Goal: Task Accomplishment & Management: Manage account settings

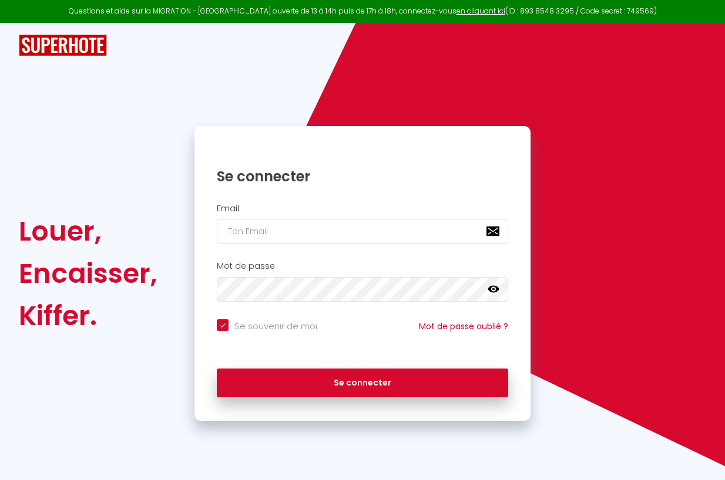
type input "i"
checkbox input "true"
type input "in"
checkbox input "true"
type input "[EMAIL_ADDRESS][DOMAIN_NAME]"
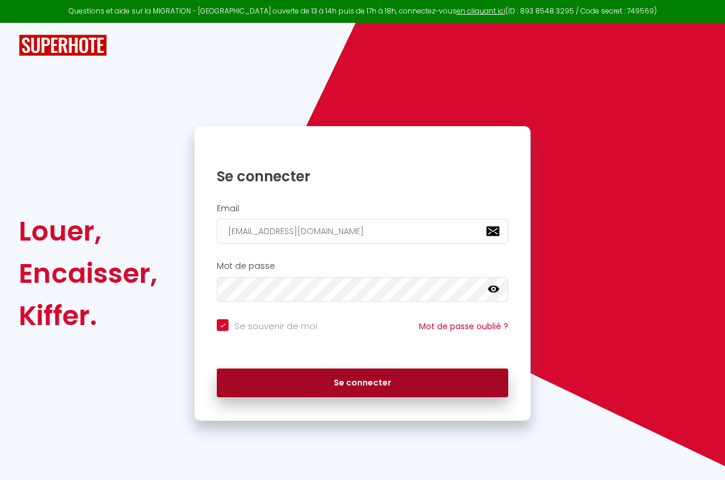
click at [391, 380] on button "Se connecter" at bounding box center [362, 383] width 291 height 29
checkbox input "true"
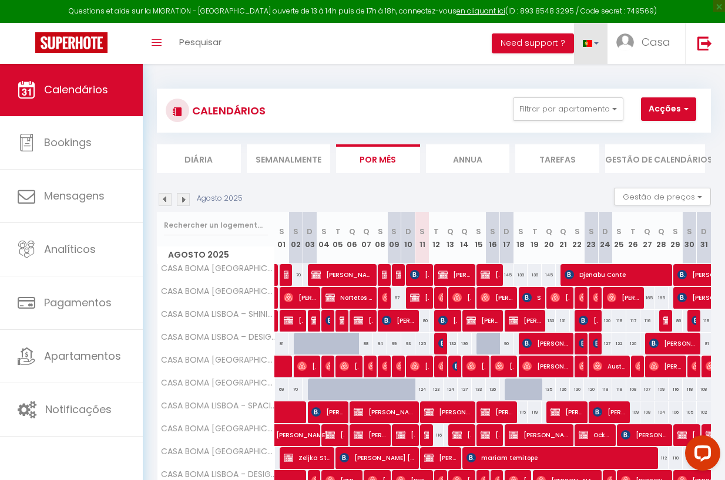
click at [594, 39] on link at bounding box center [591, 43] width 34 height 41
click at [589, 98] on span at bounding box center [587, 99] width 11 height 8
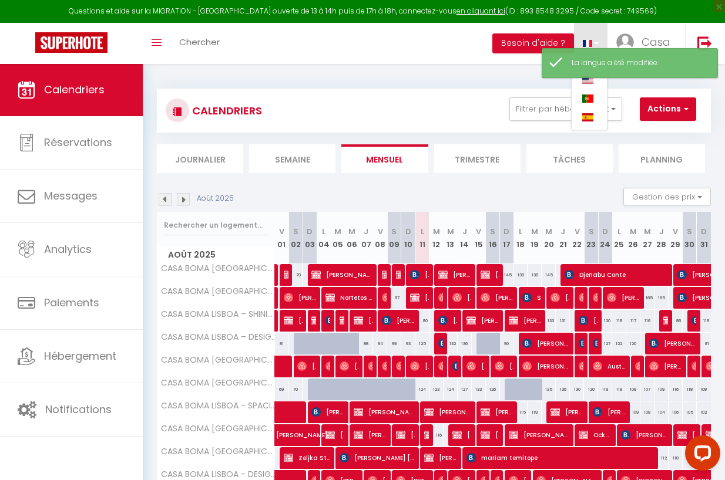
click at [589, 99] on span at bounding box center [587, 99] width 11 height 8
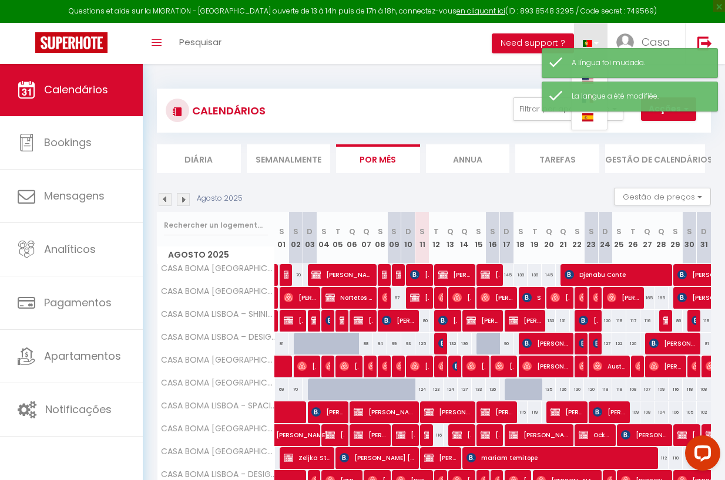
click at [475, 71] on div "CALENDÁRIOS Filtrar por apartamento Tous CASA BOMA [GEOGRAPHIC_DATA] - MODERN &…" at bounding box center [434, 317] width 582 height 508
click at [594, 37] on link at bounding box center [591, 43] width 34 height 41
click at [590, 96] on div "La langue a été modifiée." at bounding box center [639, 96] width 134 height 11
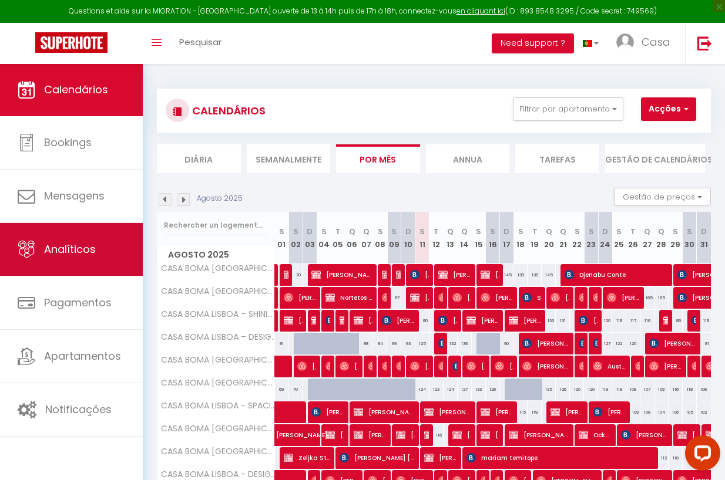
click at [41, 254] on link "Analíticos" at bounding box center [71, 249] width 143 height 53
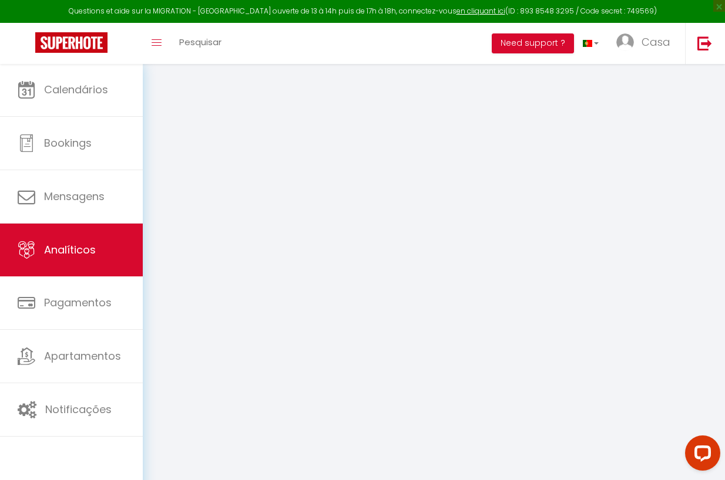
select select "2025"
select select "8"
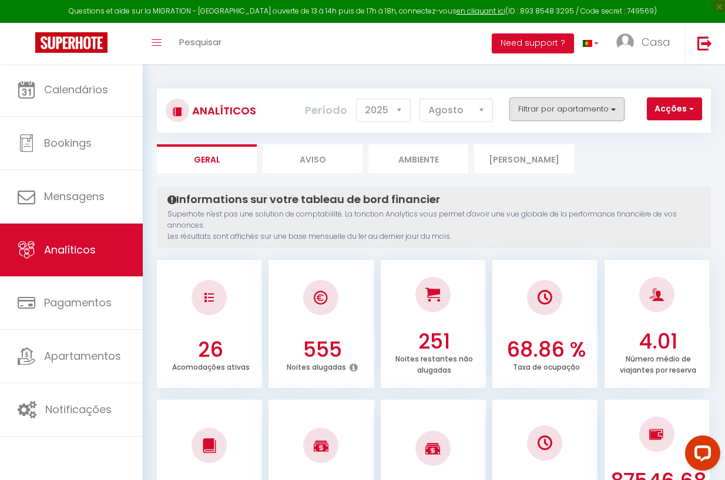
click at [572, 98] on button "Filtrar por apartamento" at bounding box center [566, 109] width 115 height 23
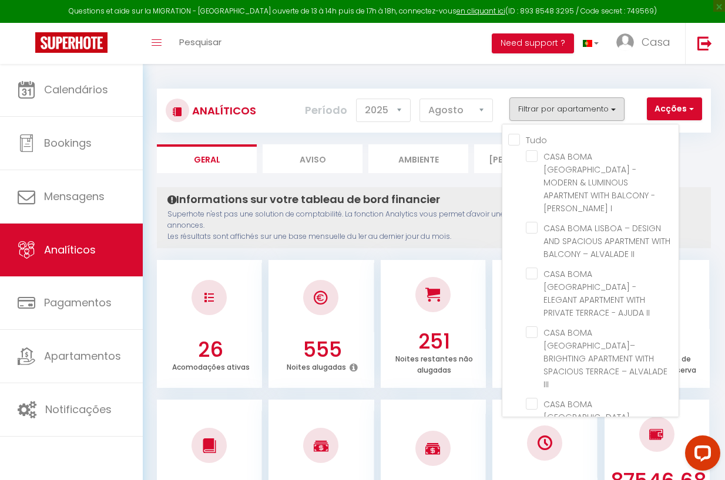
click at [511, 139] on input "Tudo" at bounding box center [593, 139] width 170 height 12
checkbox input "true"
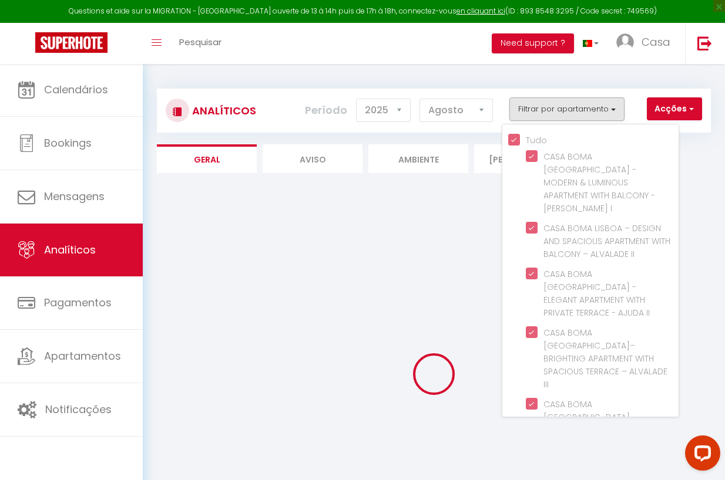
checkbox I "true"
checkbox II "true"
checkbox III "true"
checkbox VI "true"
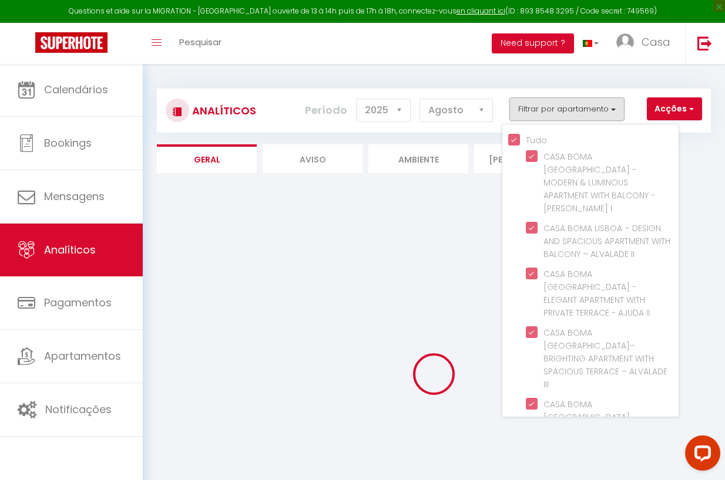
checkbox I "true"
checkbox III "true"
checkbox IV "true"
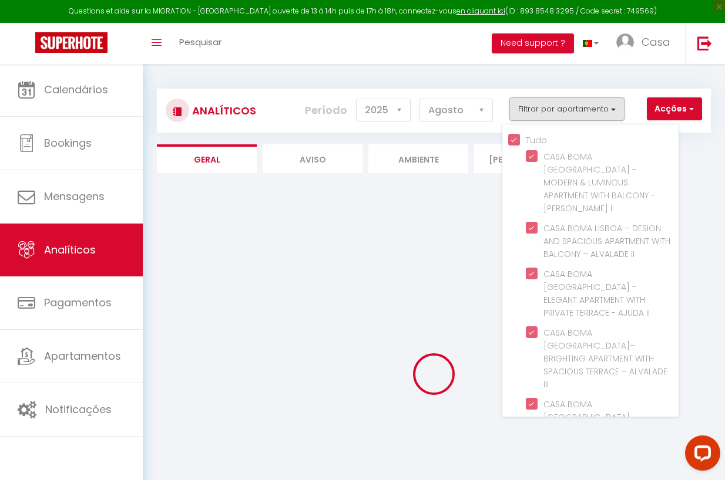
checkbox VII "true"
checkbox I "true"
checkbox V "true"
checkbox I "true"
checkbox II "true"
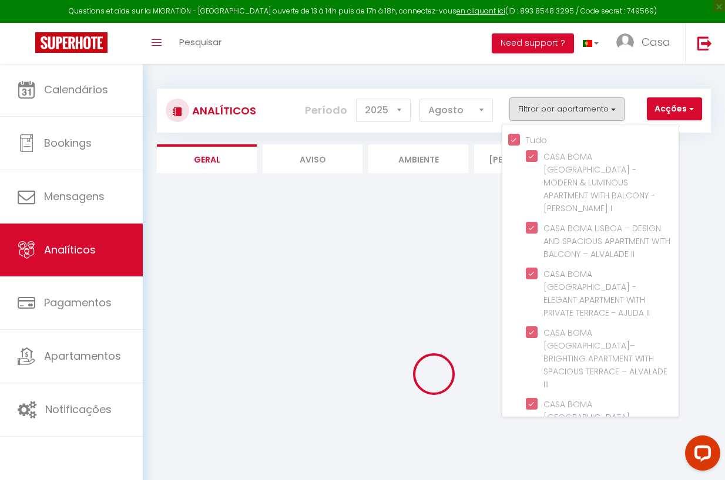
checkbox III "true"
checkbox I "true"
checkbox VI "true"
checkbox II "true"
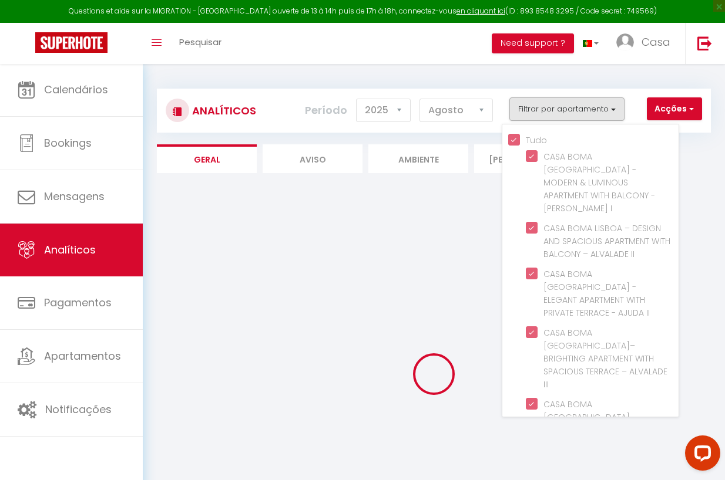
checkbox III "true"
checkbox II "true"
checkbox V "true"
checkbox IV "true"
checkbox II "true"
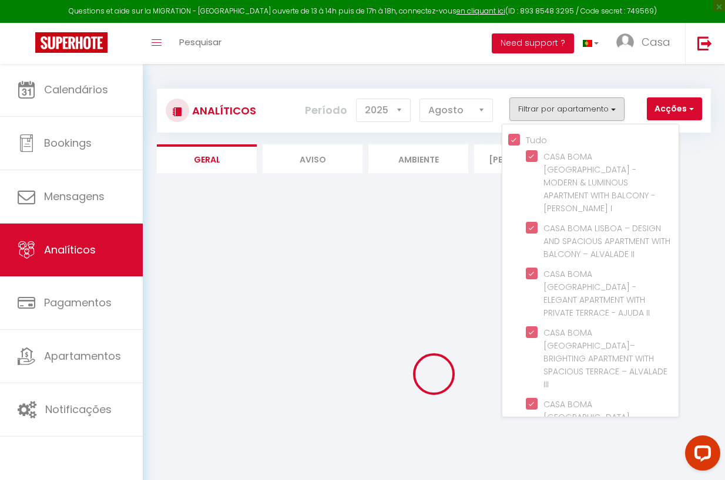
checkbox I "true"
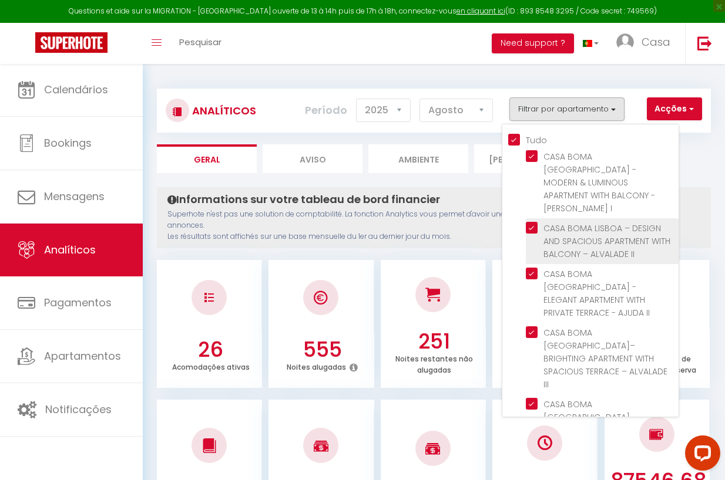
click at [537, 222] on II "checkbox" at bounding box center [602, 228] width 153 height 12
checkbox II "false"
checkbox input "false"
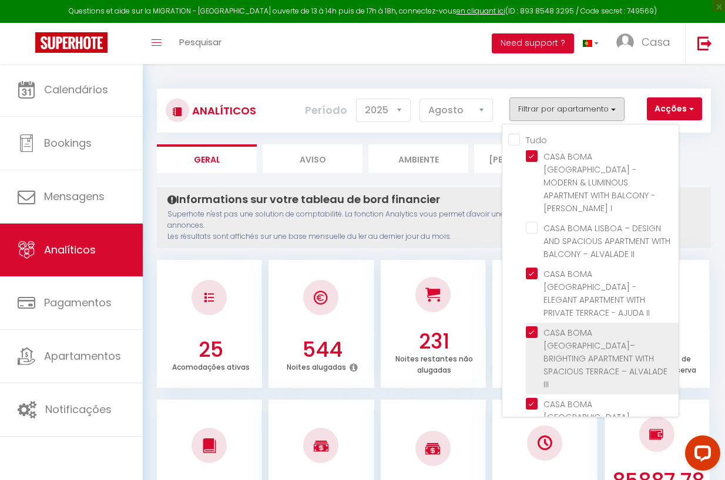
click at [533, 327] on III "checkbox" at bounding box center [602, 333] width 153 height 12
checkbox III "false"
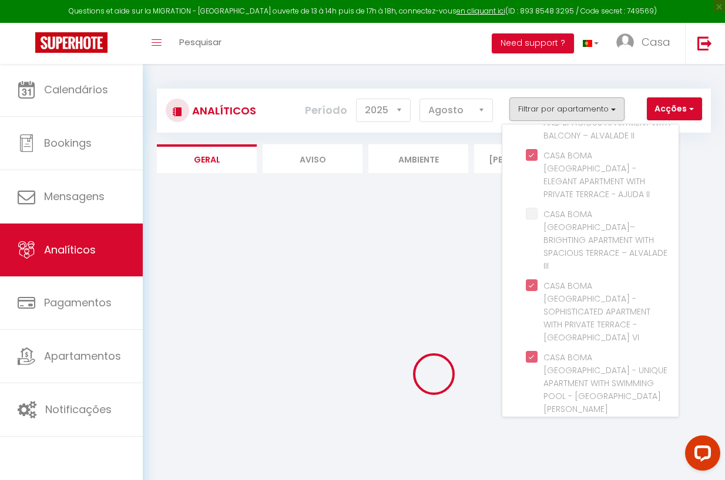
scroll to position [122, 0]
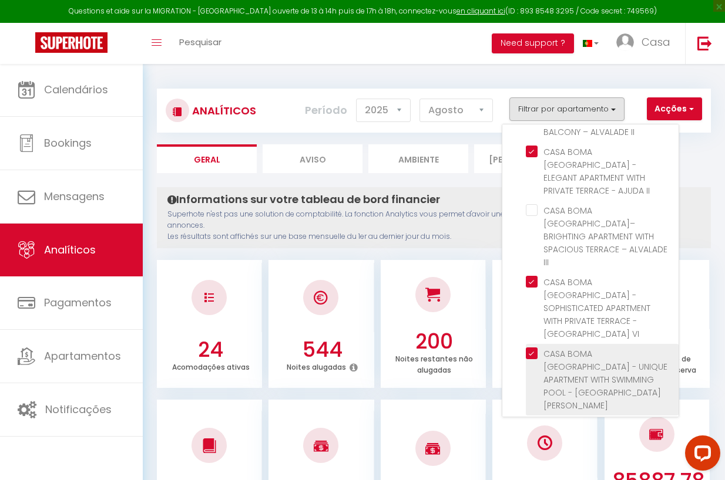
click at [529, 348] on I "checkbox" at bounding box center [602, 354] width 153 height 12
checkbox I "false"
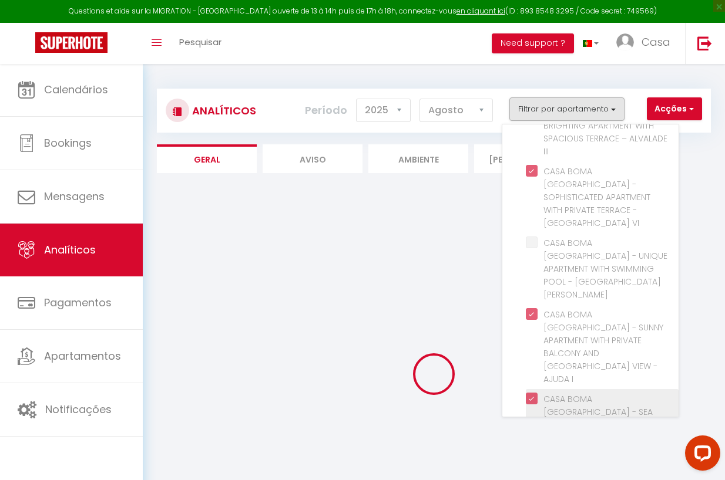
scroll to position [238, 0]
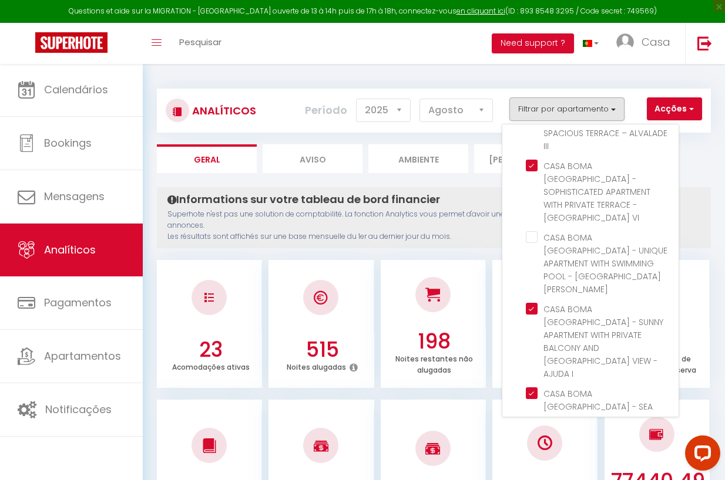
click at [530, 459] on III "checkbox" at bounding box center [602, 465] width 153 height 12
checkbox III "false"
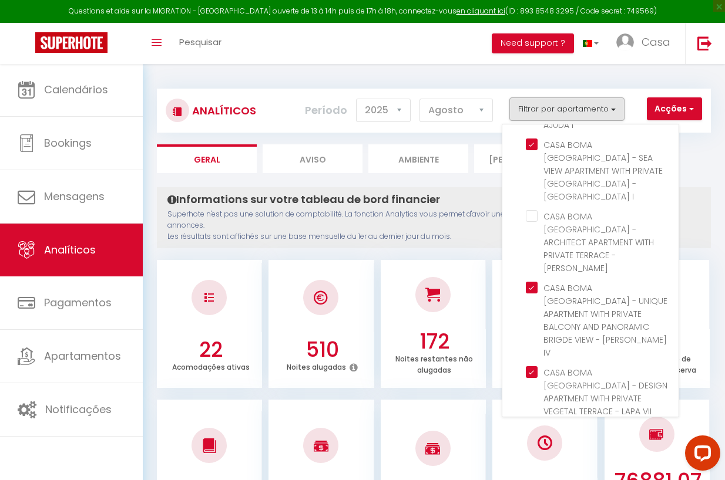
scroll to position [491, 0]
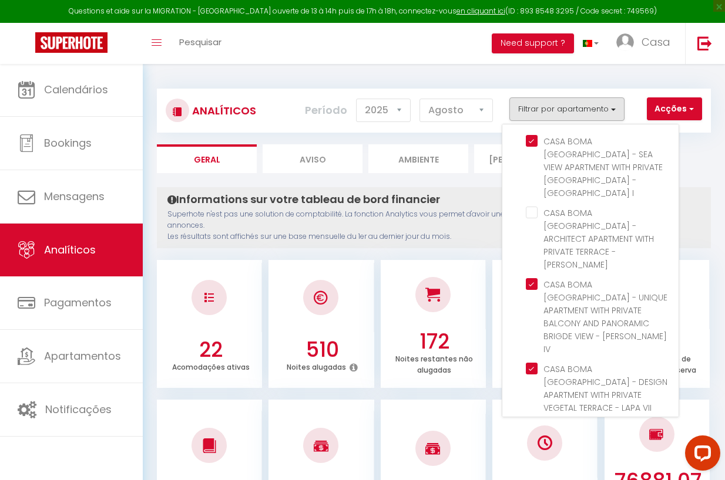
checkbox I "false"
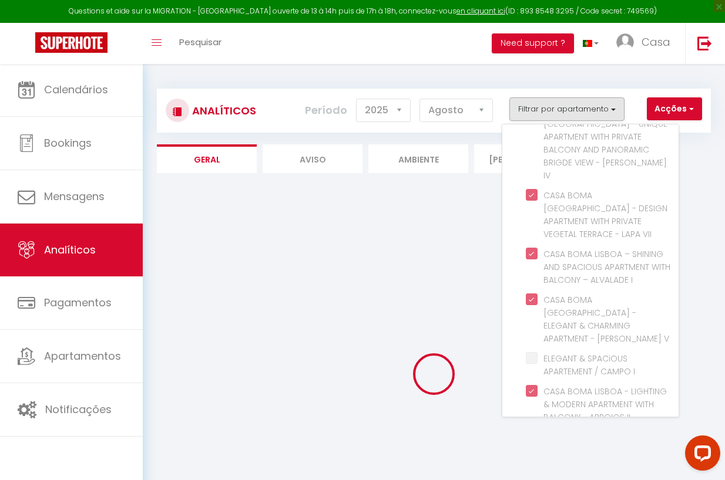
scroll to position [666, 0]
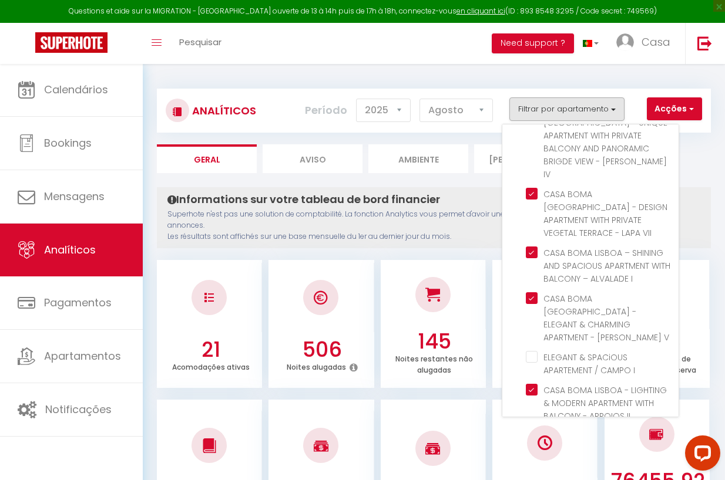
checkbox I "false"
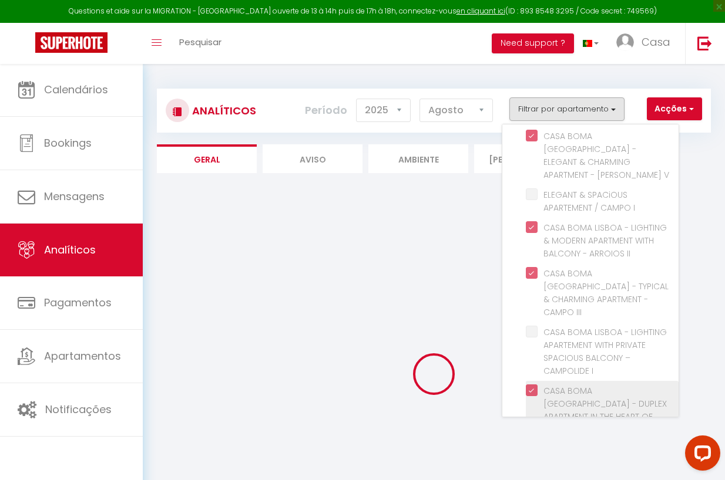
scroll to position [834, 0]
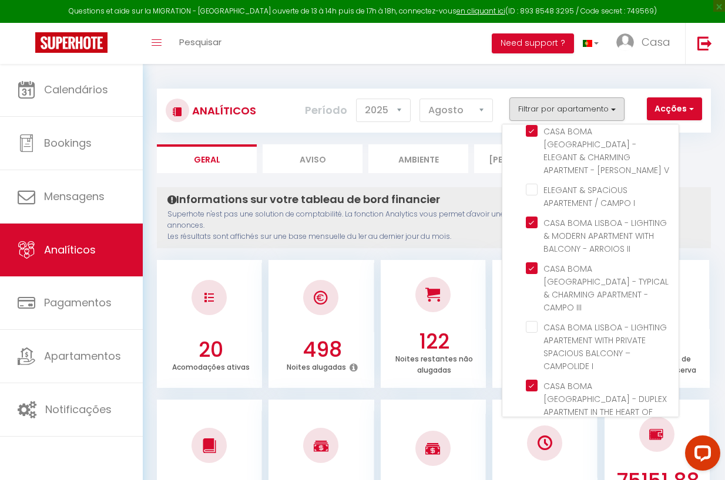
checkbox III "false"
click at [595, 107] on button "Filtrar por apartamento" at bounding box center [566, 109] width 115 height 23
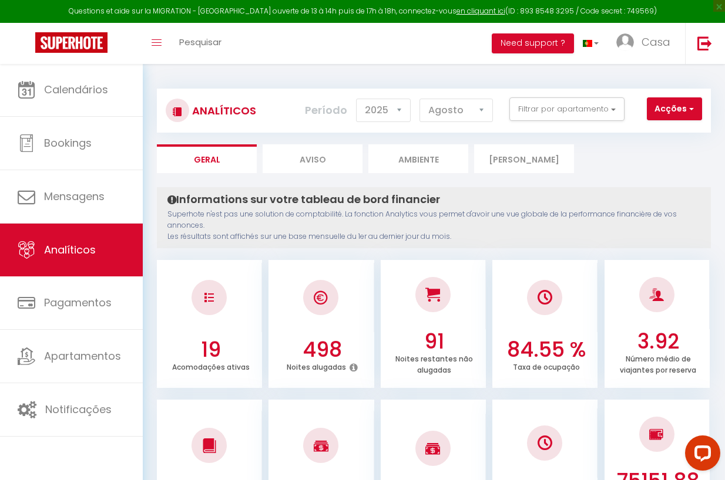
scroll to position [0, 0]
click at [440, 109] on select "Janeiro Fevereiro [PERSON_NAME] [PERSON_NAME] Julho Agosto Setembro Outubro Nov…" at bounding box center [455, 110] width 73 height 23
click at [462, 110] on select "Janeiro Fevereiro [PERSON_NAME] [PERSON_NAME] Julho Agosto Setembro Outubro Nov…" at bounding box center [455, 110] width 73 height 23
click at [468, 110] on select "Janeiro Fevereiro [PERSON_NAME] [PERSON_NAME] Julho Agosto Setembro Outubro Nov…" at bounding box center [455, 110] width 73 height 23
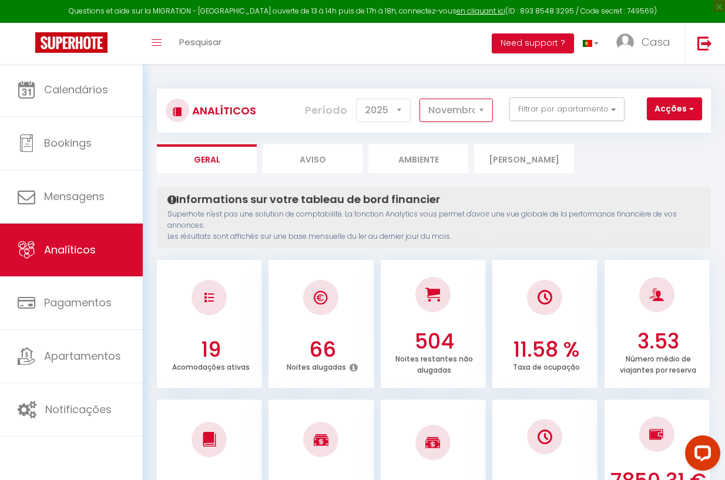
click at [465, 115] on select "Janeiro Fevereiro [PERSON_NAME] [PERSON_NAME] Julho Agosto Setembro Outubro Nov…" at bounding box center [455, 110] width 73 height 23
select select "12"
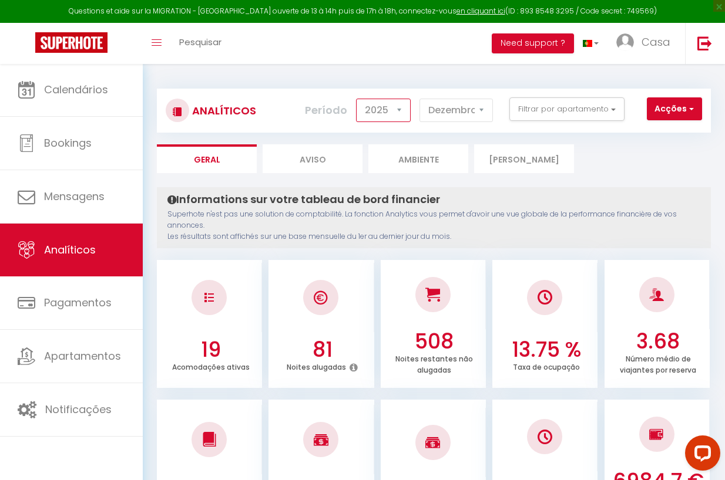
click at [392, 107] on select "2014 2015 2016 2017 2018 2019 2020 2021 2022 2023 2024 2025 2026 2027" at bounding box center [383, 110] width 55 height 23
select select "2026"
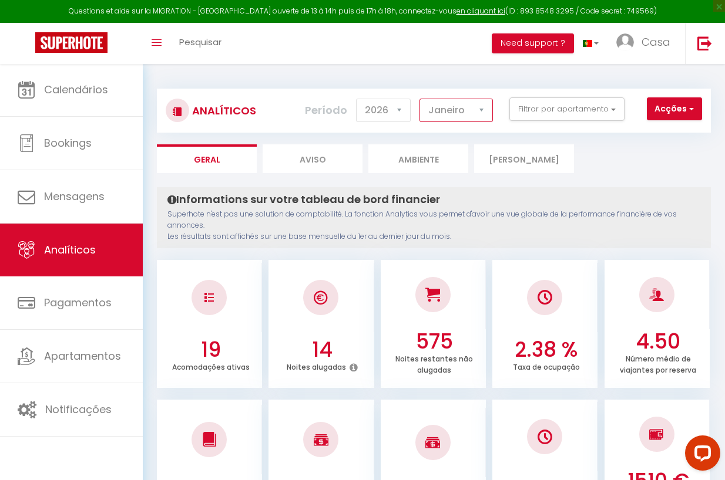
click at [452, 113] on select "Janeiro Fevereiro [PERSON_NAME] [PERSON_NAME] Julho Agosto Setembro Outubro Nov…" at bounding box center [455, 110] width 73 height 23
select select "2"
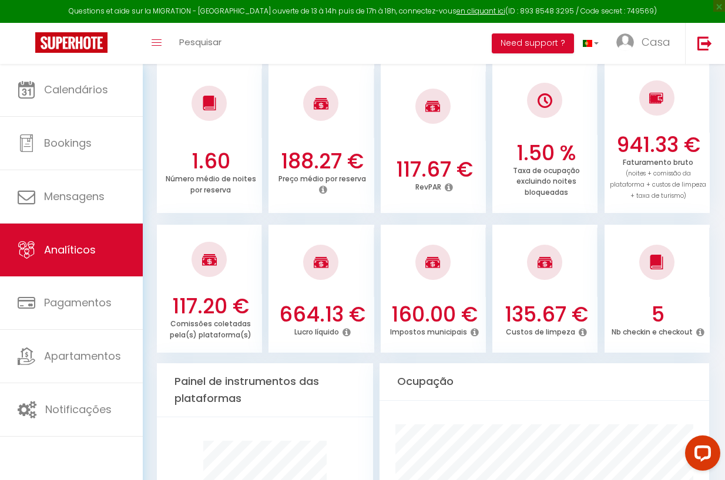
scroll to position [338, 0]
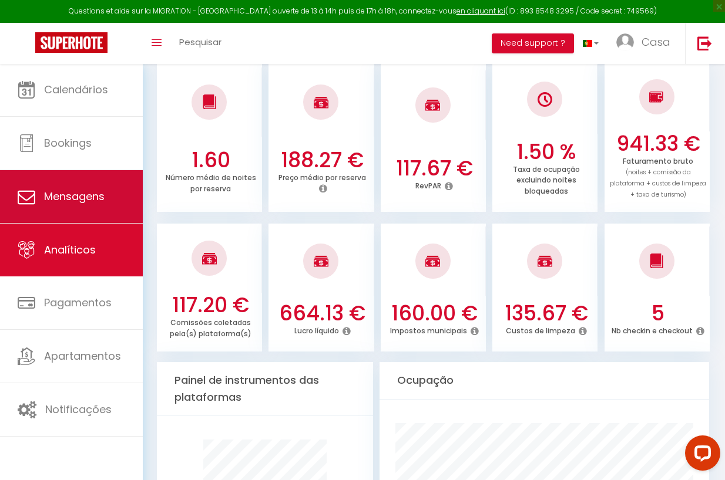
click at [103, 193] on span "Mensagens" at bounding box center [74, 196] width 61 height 15
select select "message"
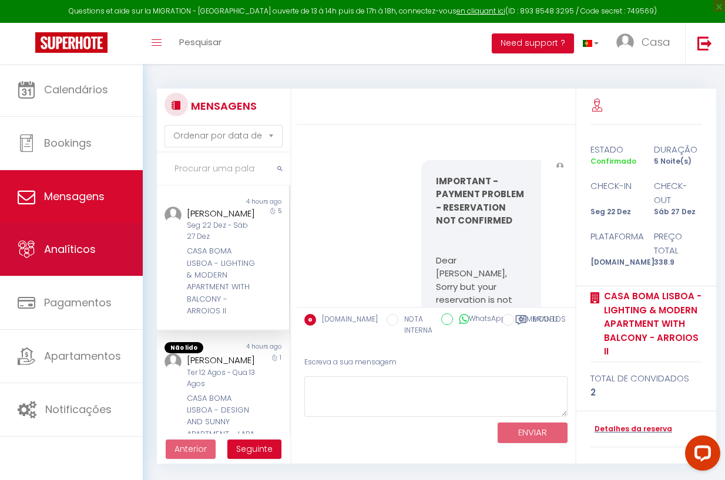
scroll to position [6321, 0]
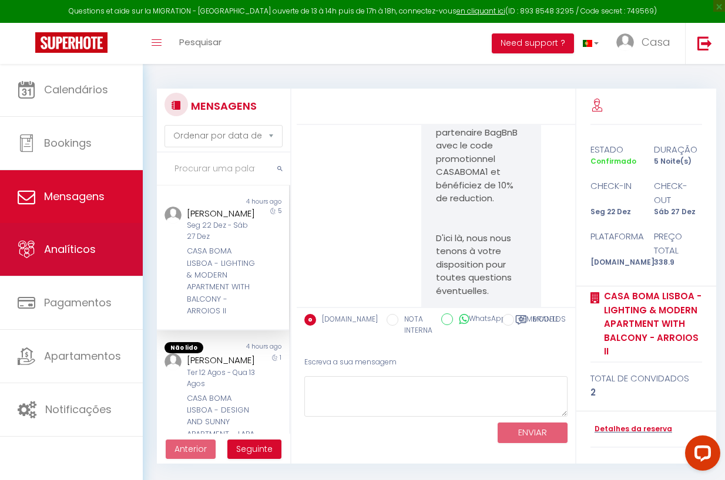
click at [96, 243] on link "Analíticos" at bounding box center [71, 249] width 143 height 53
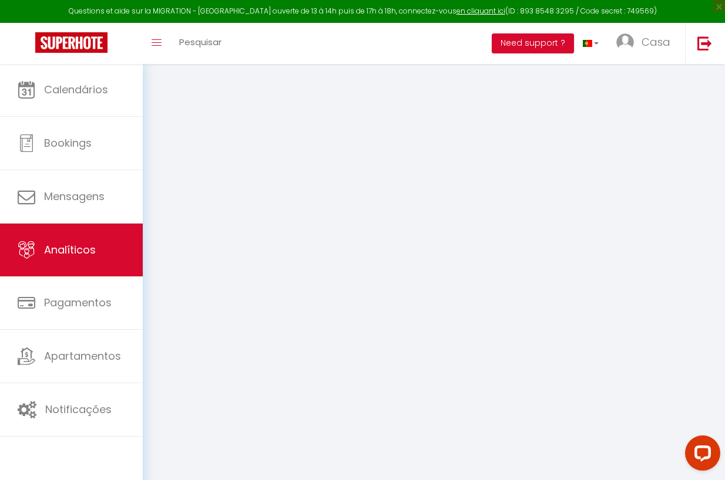
select select "2025"
select select "8"
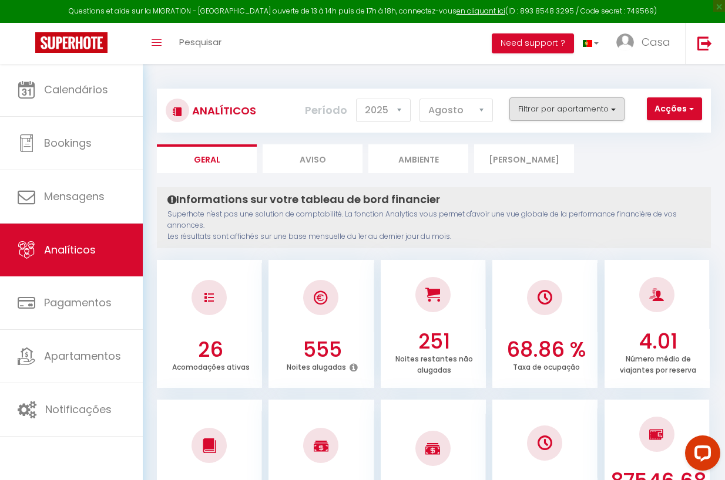
click at [536, 109] on button "Filtrar por apartamento" at bounding box center [566, 109] width 115 height 23
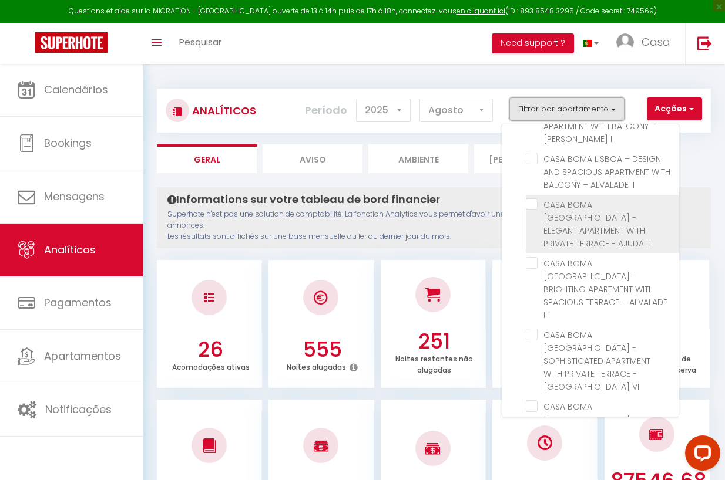
scroll to position [76, 0]
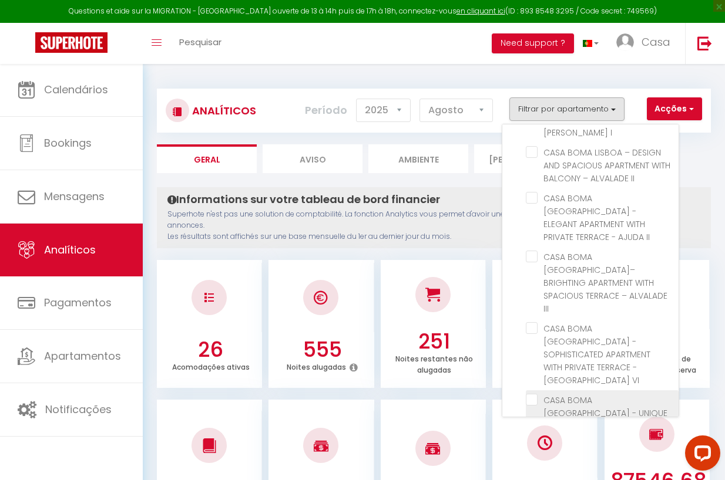
click at [531, 394] on I "checkbox" at bounding box center [602, 400] width 153 height 12
checkbox I "true"
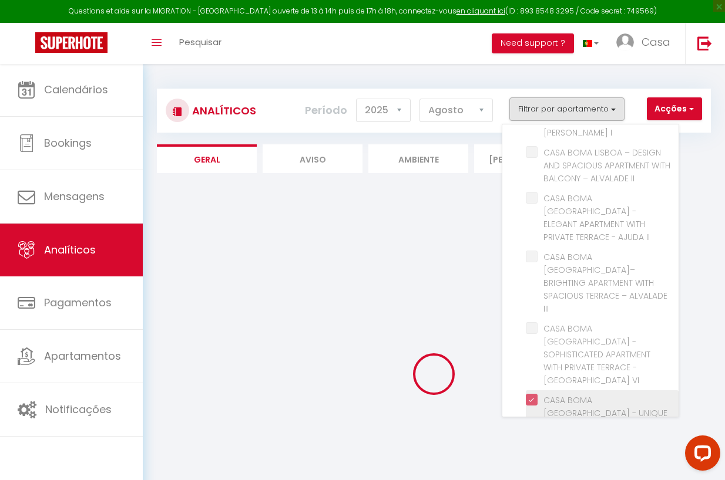
checkbox I "false"
checkbox II "false"
checkbox III "false"
checkbox VI "false"
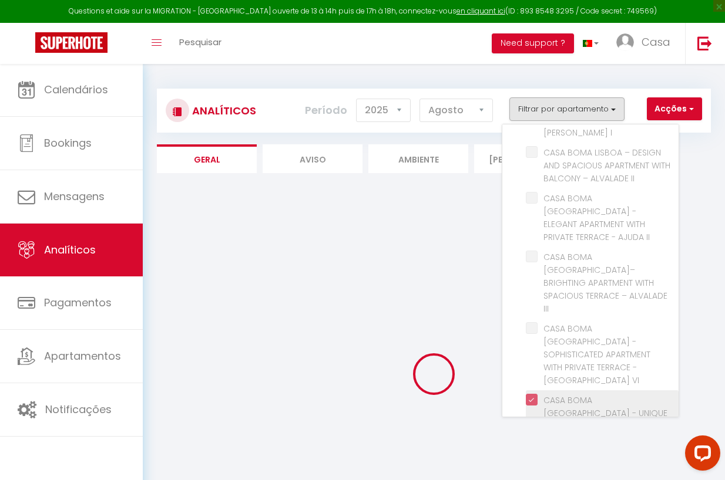
checkbox I "false"
checkbox III "false"
checkbox IV "false"
checkbox VII "false"
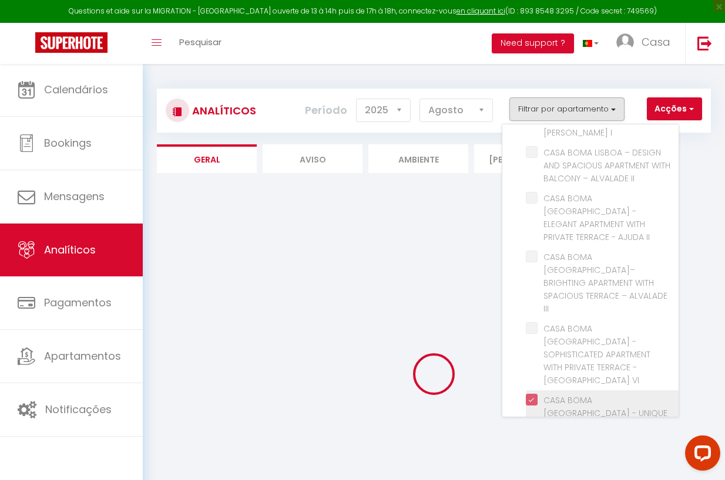
checkbox I "false"
checkbox V "false"
checkbox I "false"
checkbox II "false"
checkbox III "false"
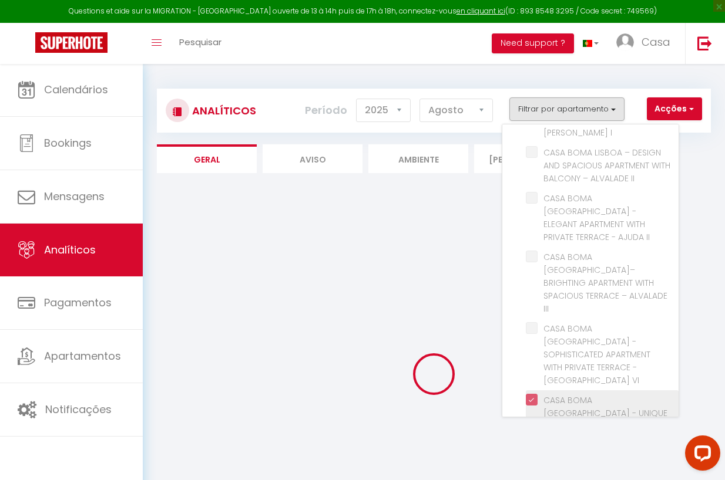
checkbox I "false"
checkbox VI "false"
checkbox II "false"
checkbox III "false"
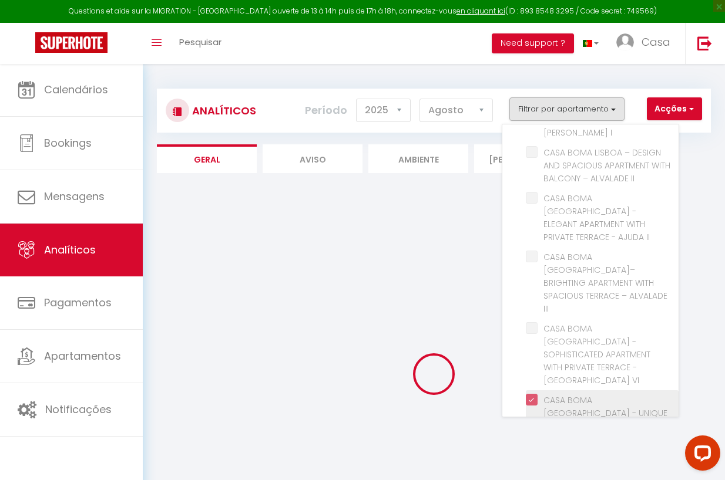
checkbox II "false"
checkbox V "false"
checkbox IV "false"
checkbox II "false"
checkbox I "false"
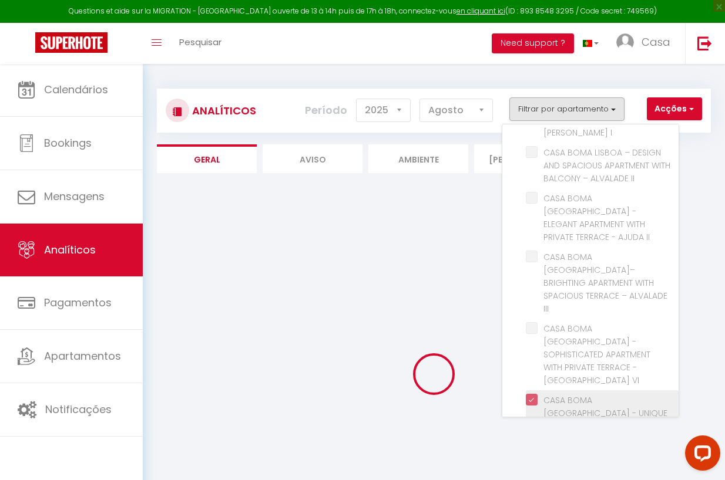
checkbox I "false"
checkbox II "false"
checkbox III "false"
checkbox VI "false"
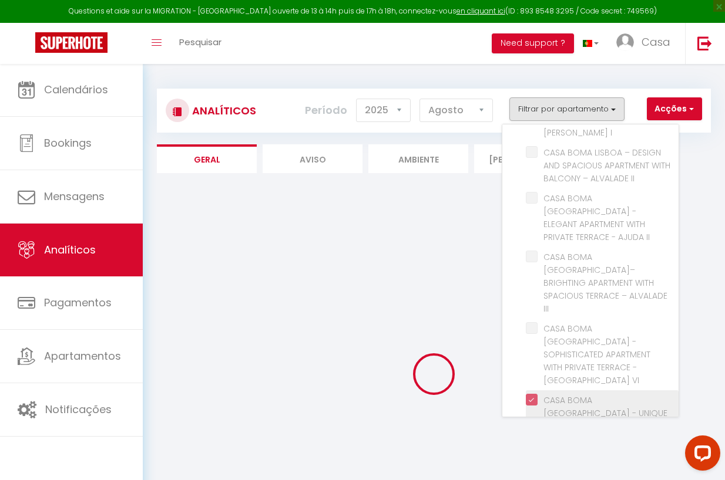
checkbox I "false"
checkbox III "false"
checkbox IV "false"
checkbox VII "false"
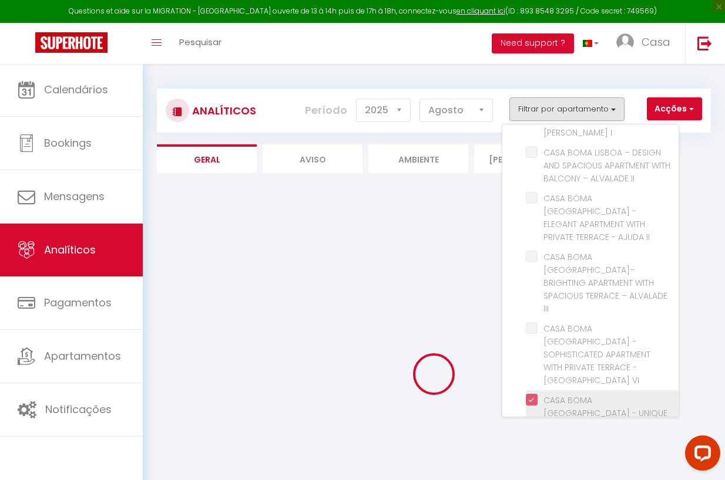
checkbox I "false"
checkbox V "false"
checkbox I "false"
checkbox II "false"
checkbox III "false"
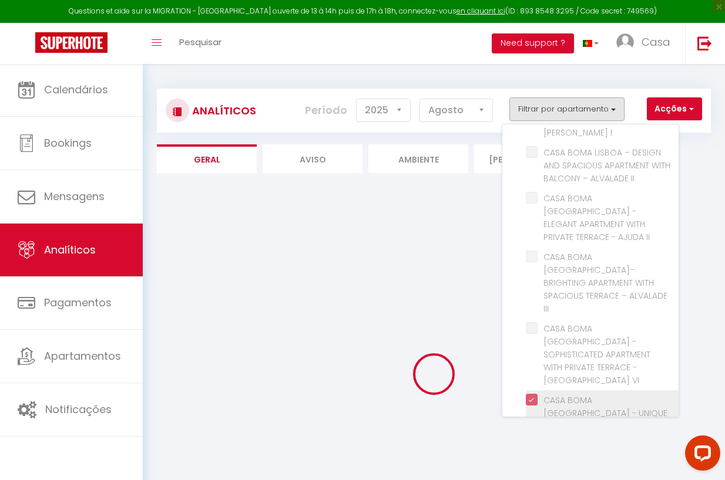
checkbox I "false"
checkbox VI "false"
checkbox II "false"
checkbox III "false"
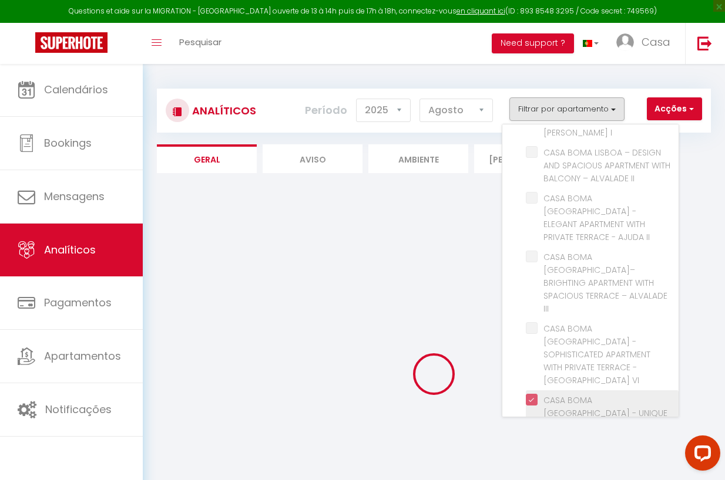
checkbox II "false"
checkbox V "false"
checkbox IV "false"
checkbox II "false"
checkbox I "false"
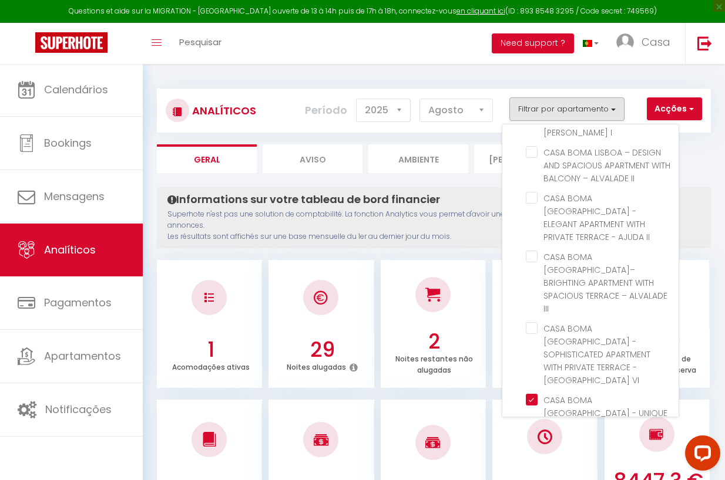
click at [581, 105] on button "Filtrar por apartamento" at bounding box center [566, 109] width 115 height 23
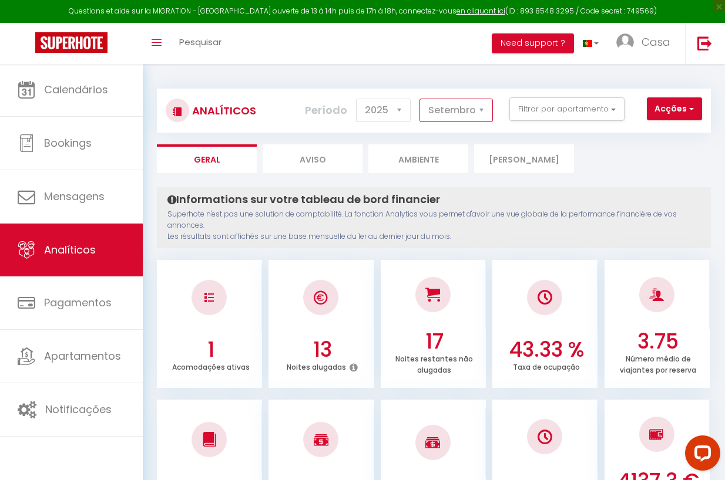
scroll to position [0, 0]
click at [473, 111] on select "Janeiro Fevereiro [PERSON_NAME] [PERSON_NAME] Julho Agosto Setembro Outubro Nov…" at bounding box center [455, 110] width 73 height 23
select select "12"
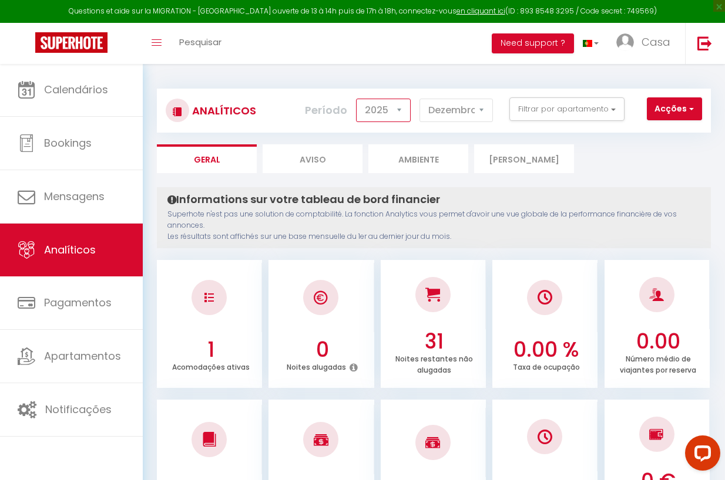
select select "2026"
select select "2"
click at [702, 51] on link at bounding box center [704, 43] width 39 height 41
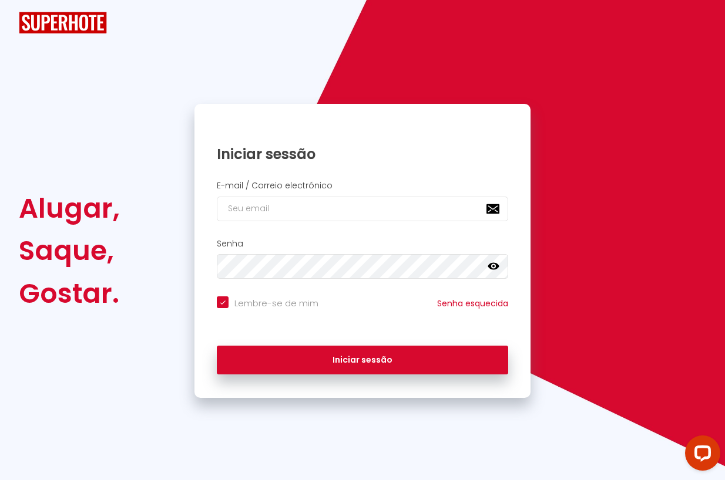
checkbox input "true"
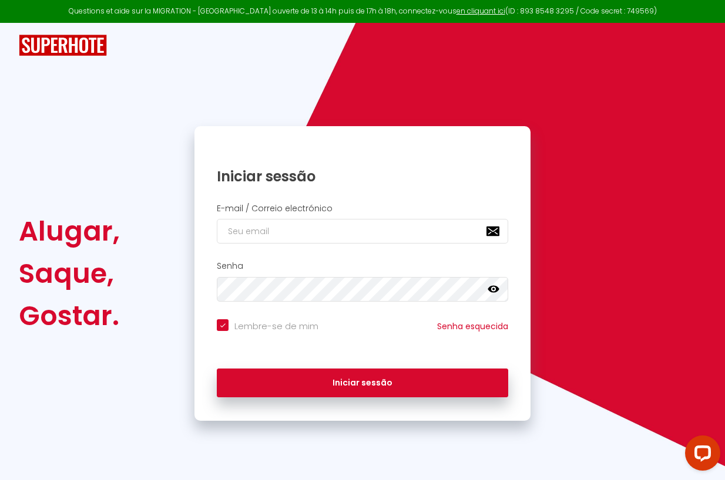
type input "I"
checkbox input "true"
type input "IN"
checkbox input "true"
type input "INF"
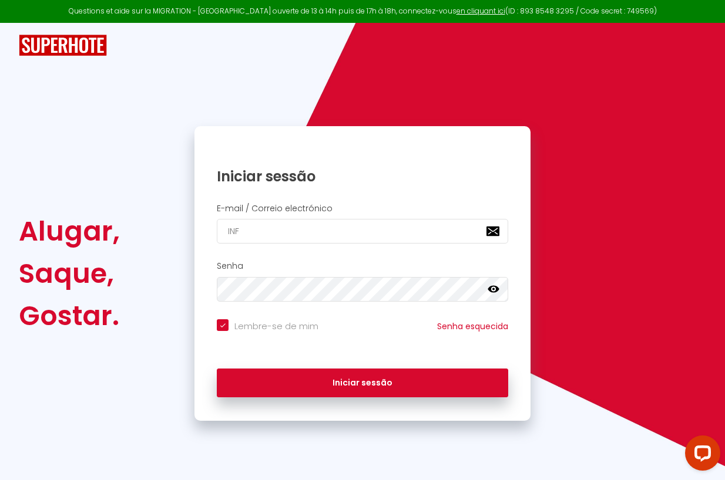
checkbox input "true"
type input "INFO"
checkbox input "true"
type input "INFOS"
checkbox input "true"
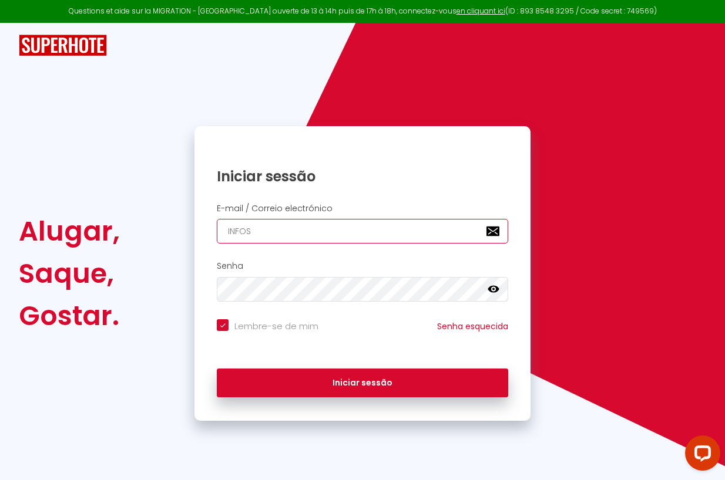
type input "[EMAIL_ADDRESS][DOMAIN_NAME]"
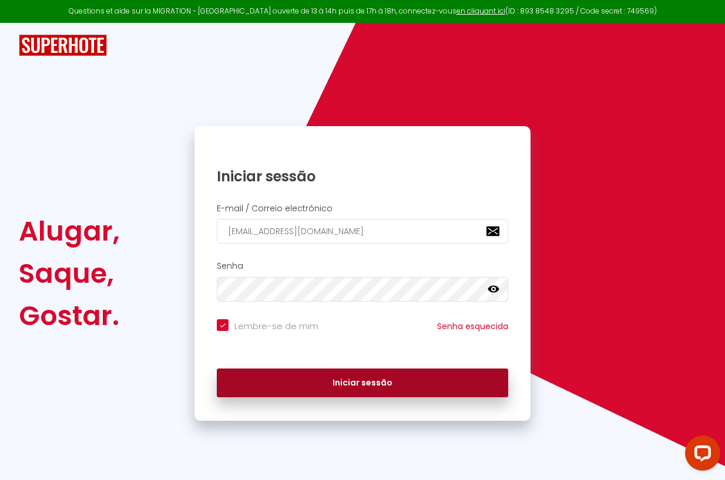
click at [390, 385] on button "Iniciar sessão" at bounding box center [362, 383] width 291 height 29
checkbox input "true"
